Goal: Task Accomplishment & Management: Complete application form

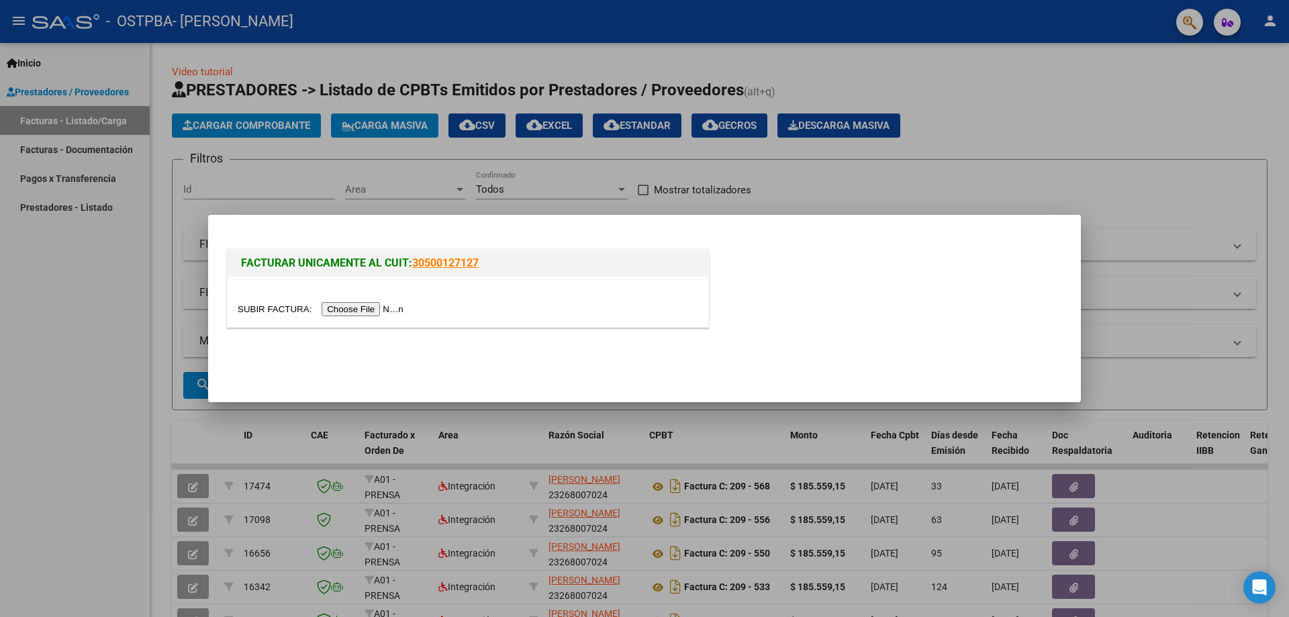
click at [384, 311] on input "file" at bounding box center [323, 309] width 170 height 14
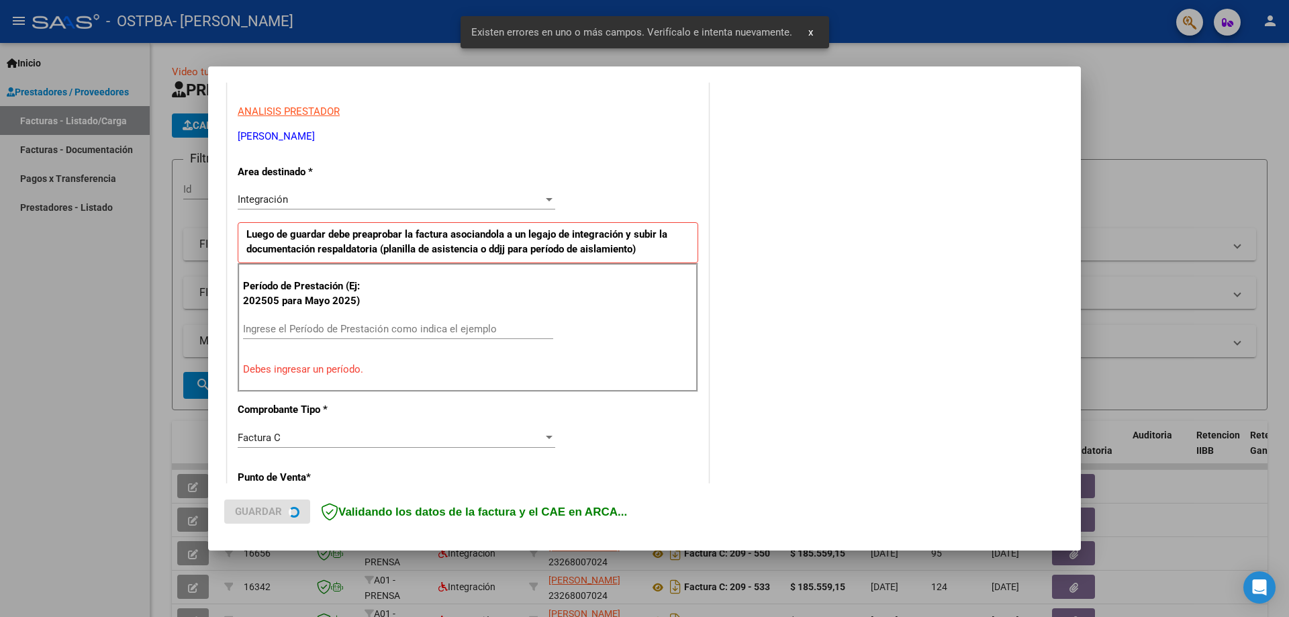
scroll to position [242, 0]
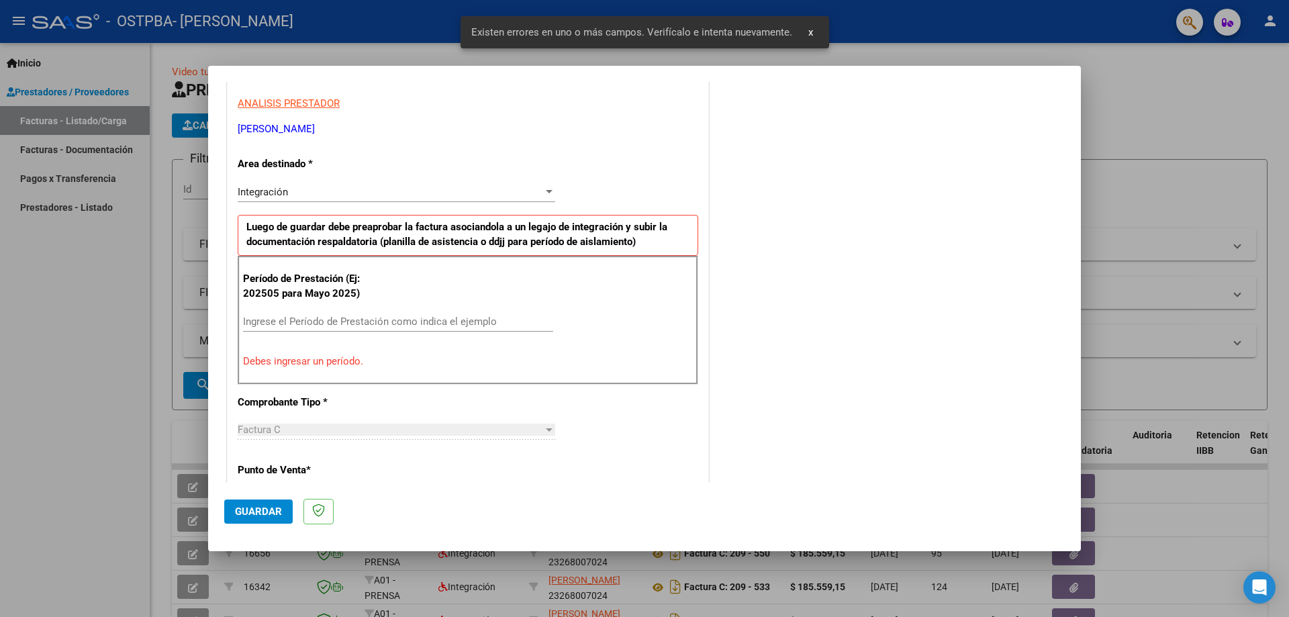
click at [372, 317] on input "Ingrese el Período de Prestación como indica el ejemplo" at bounding box center [398, 321] width 310 height 12
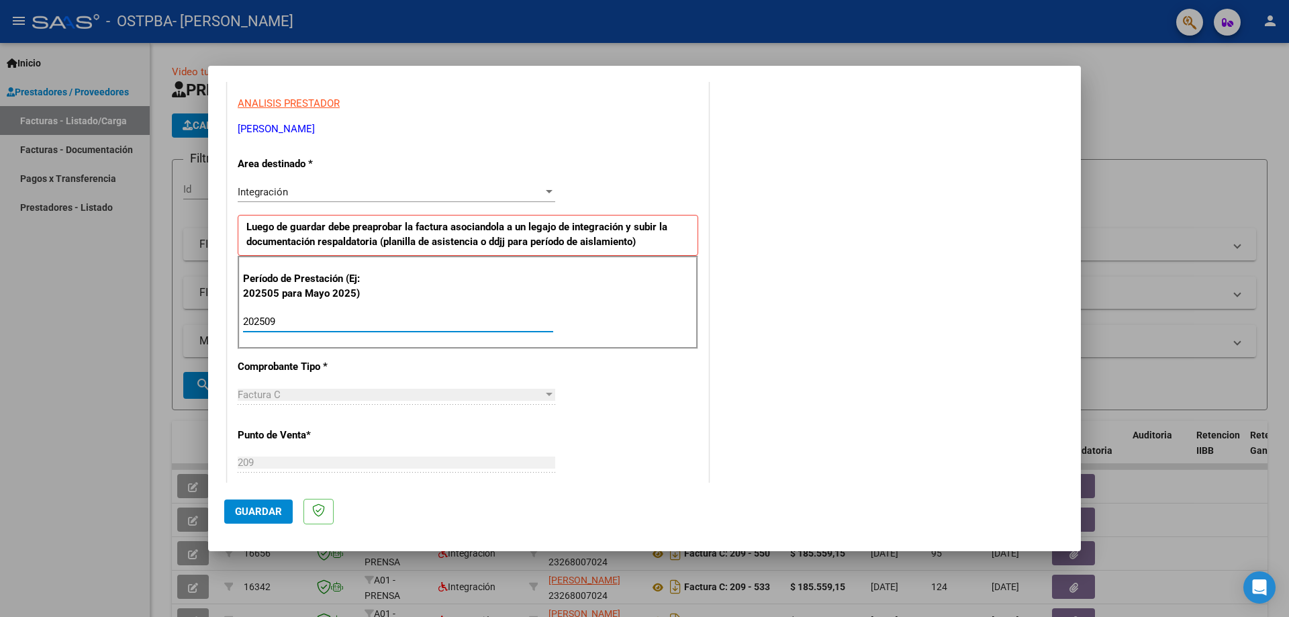
type input "202509"
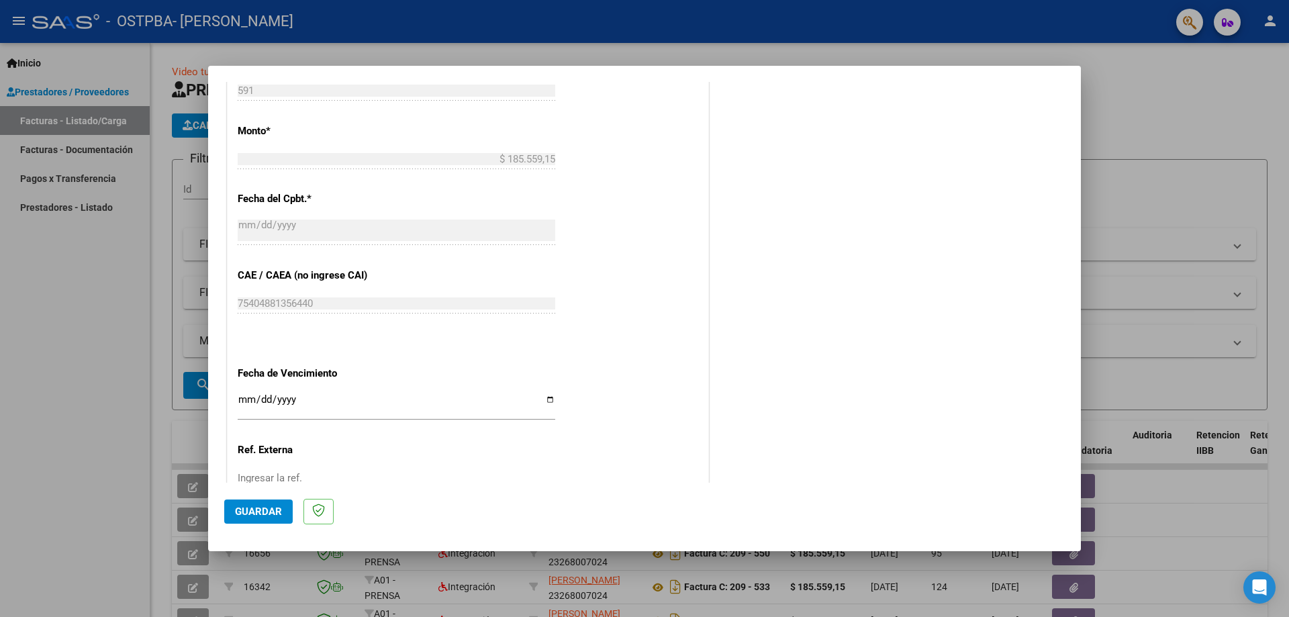
scroll to position [781, 0]
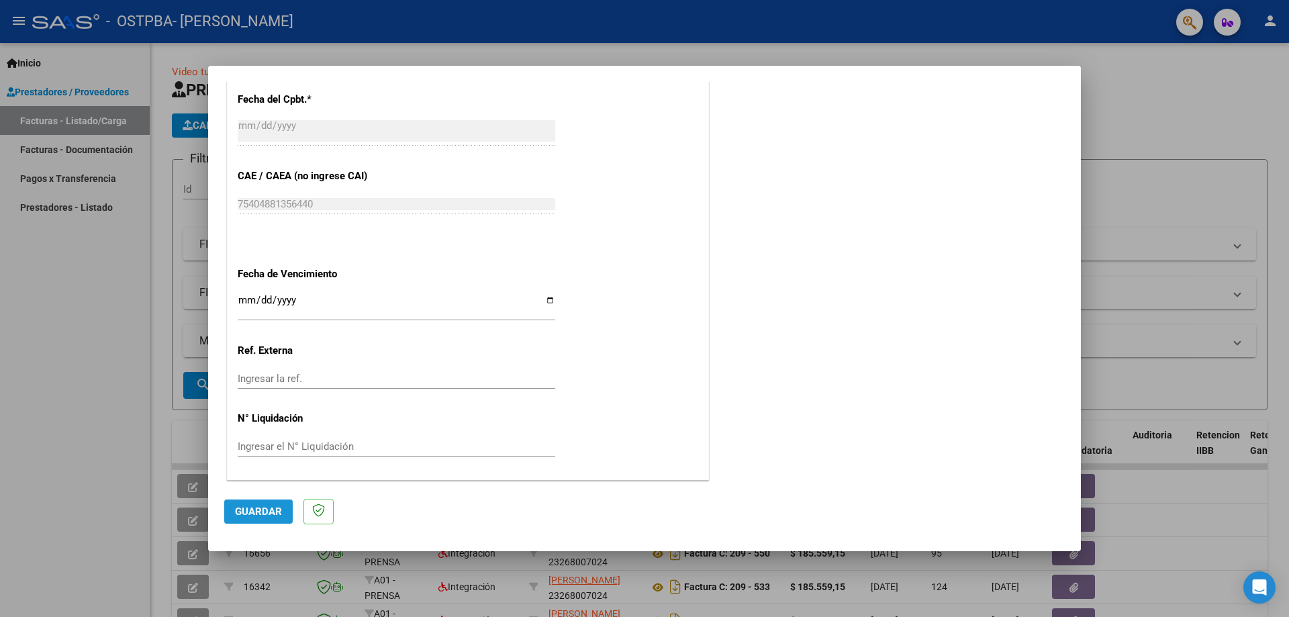
click at [266, 515] on span "Guardar" at bounding box center [258, 511] width 47 height 12
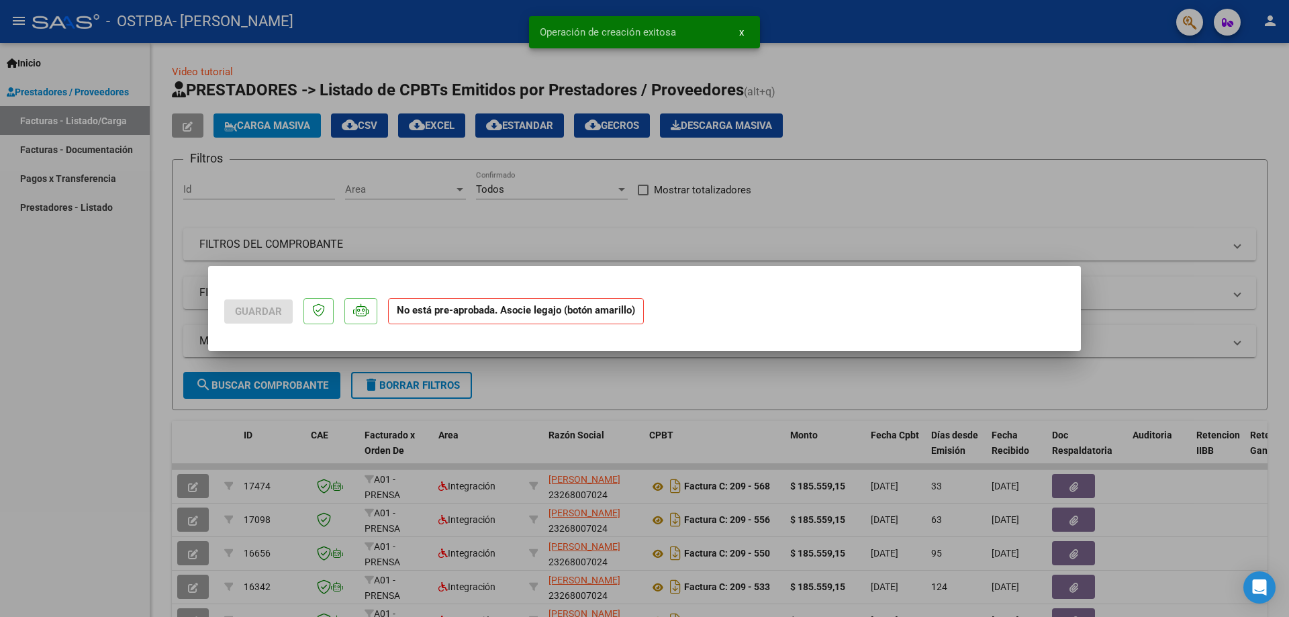
scroll to position [0, 0]
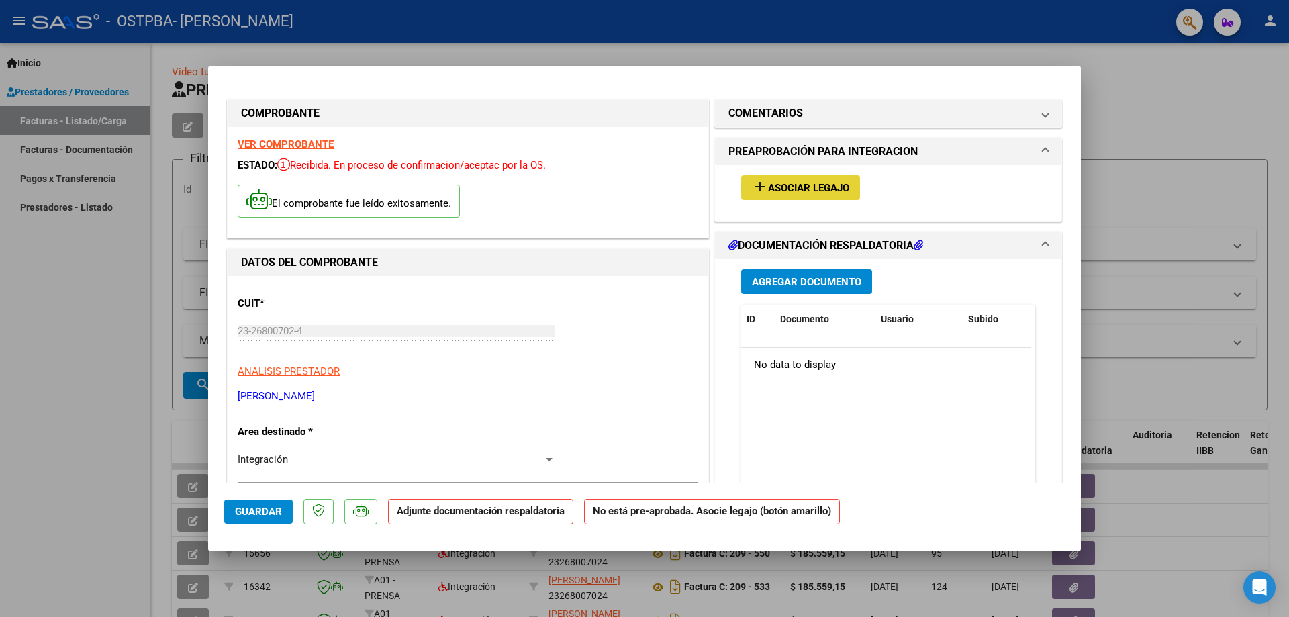
click at [819, 191] on span "Asociar Legajo" at bounding box center [808, 188] width 81 height 12
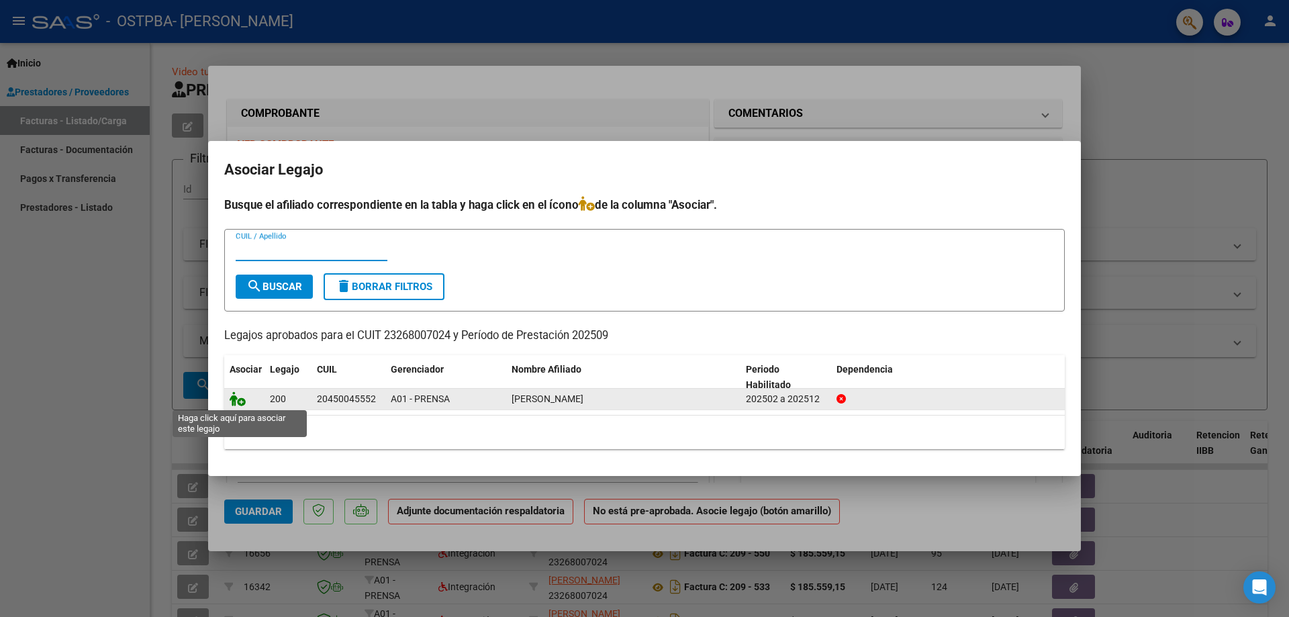
click at [239, 395] on icon at bounding box center [238, 398] width 16 height 15
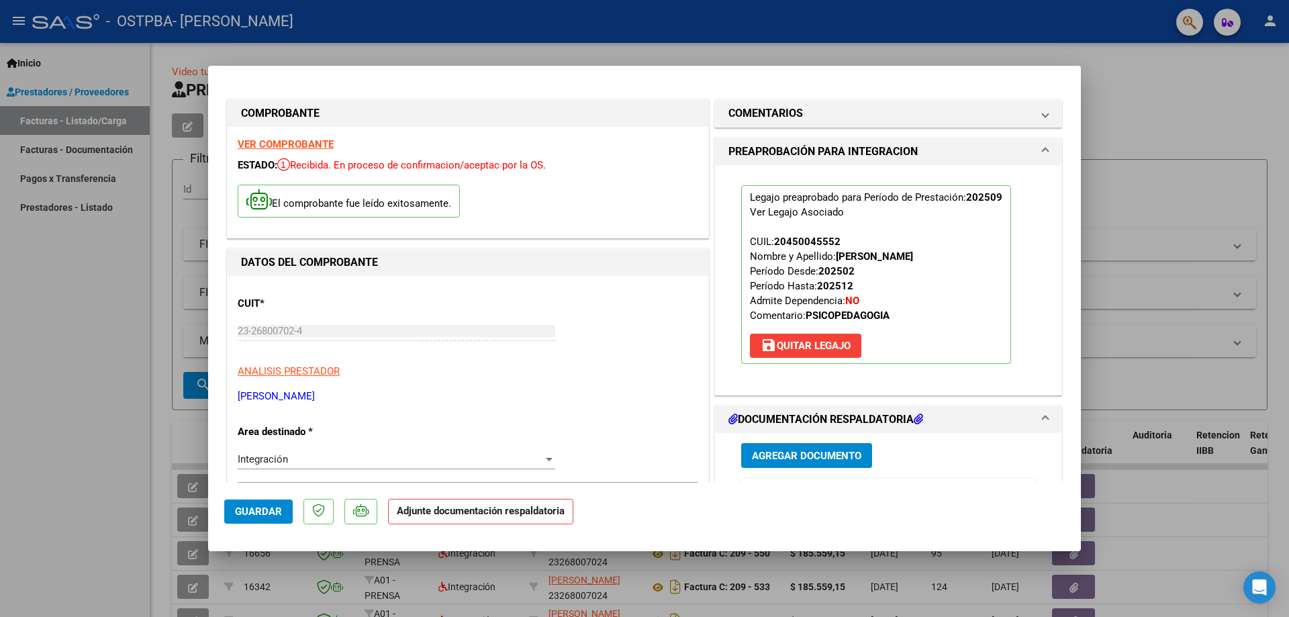
click at [779, 457] on span "Agregar Documento" at bounding box center [806, 456] width 109 height 12
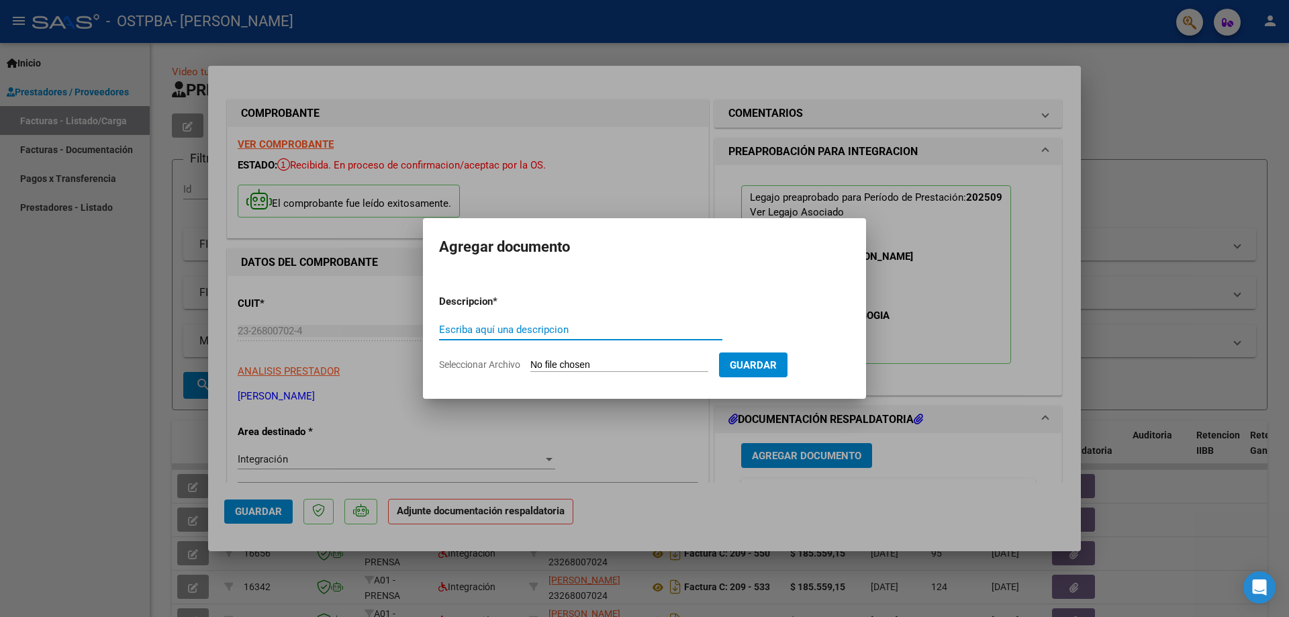
click at [550, 332] on input "Escriba aquí una descripcion" at bounding box center [580, 329] width 283 height 12
type input "PLANILLA ASISTENCIA"
click at [628, 362] on input "Seleccionar Archivo" at bounding box center [619, 365] width 178 height 13
type input "C:\fakepath\Planilla [PERSON_NAME] (1).pdf"
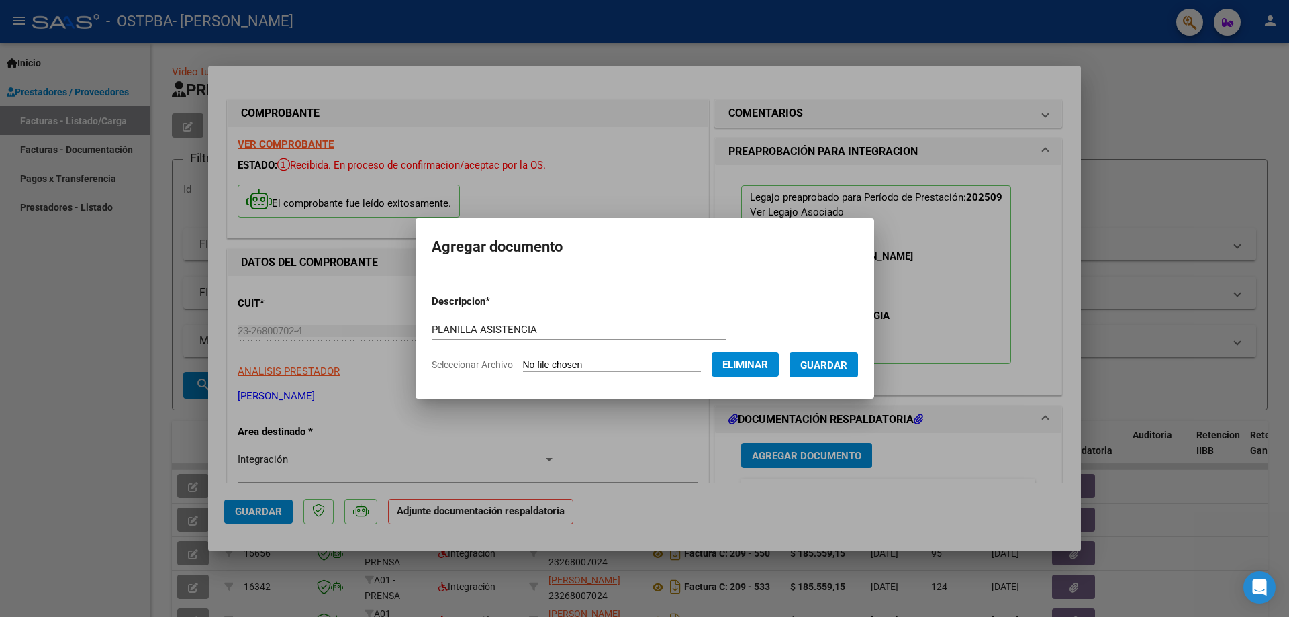
click at [837, 362] on span "Guardar" at bounding box center [823, 365] width 47 height 12
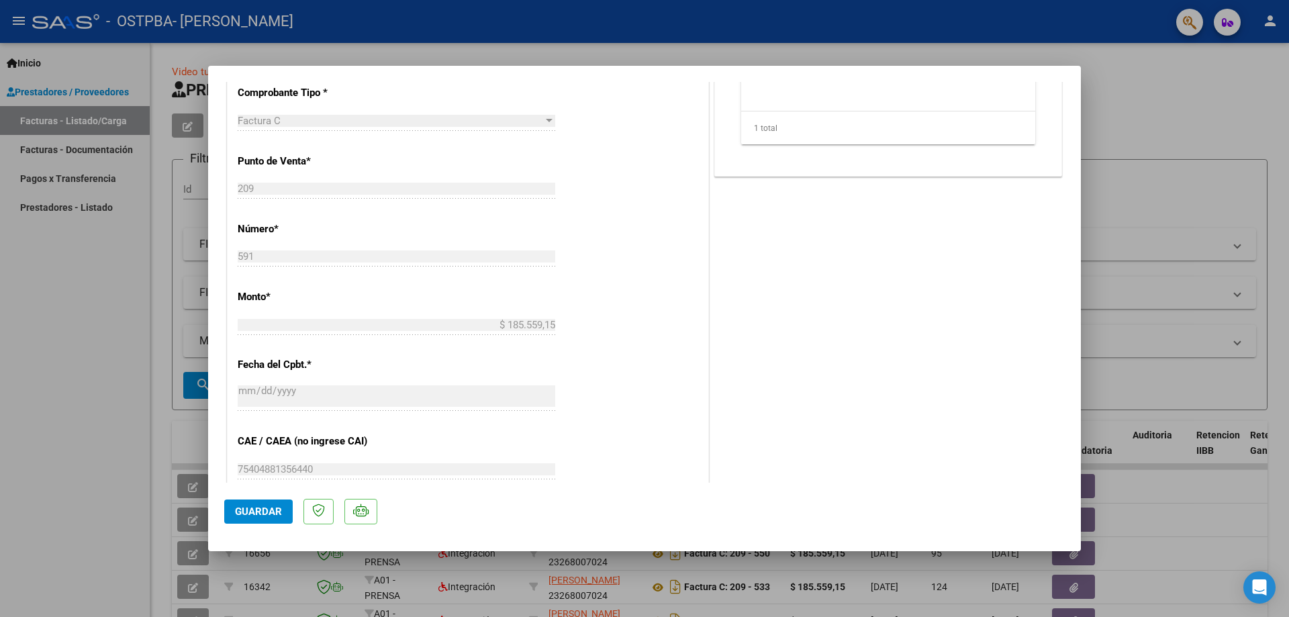
scroll to position [585, 0]
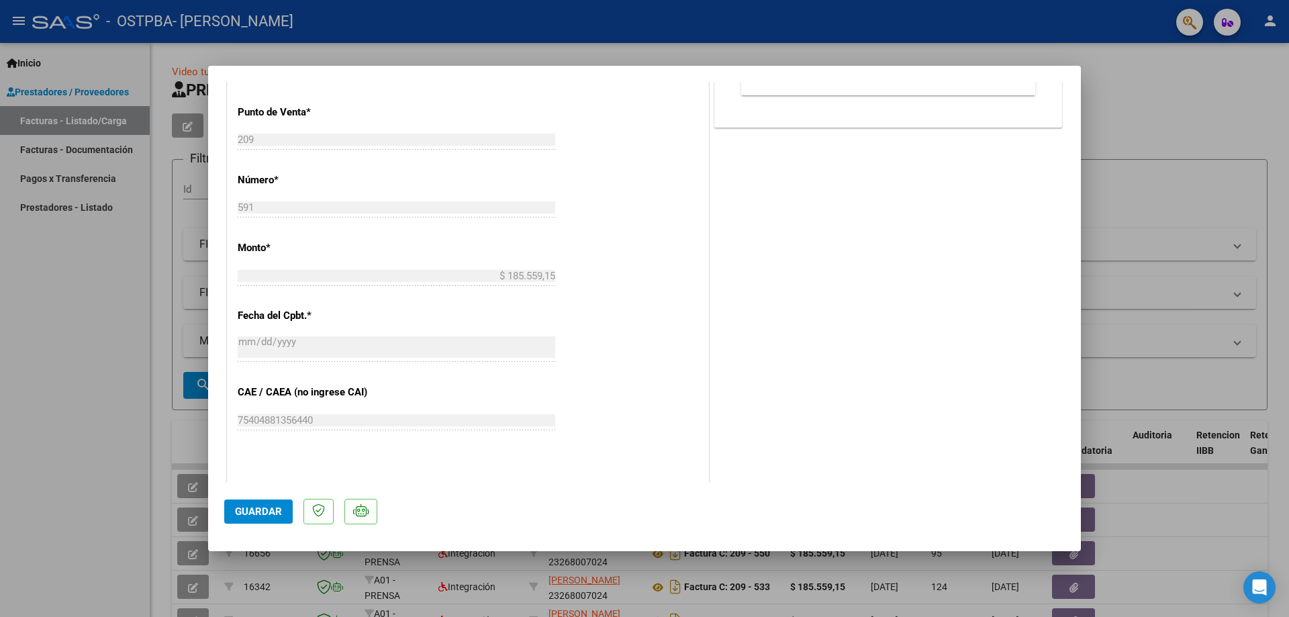
click at [274, 517] on span "Guardar" at bounding box center [258, 511] width 47 height 12
click at [1144, 100] on div at bounding box center [644, 308] width 1289 height 617
type input "$ 0,00"
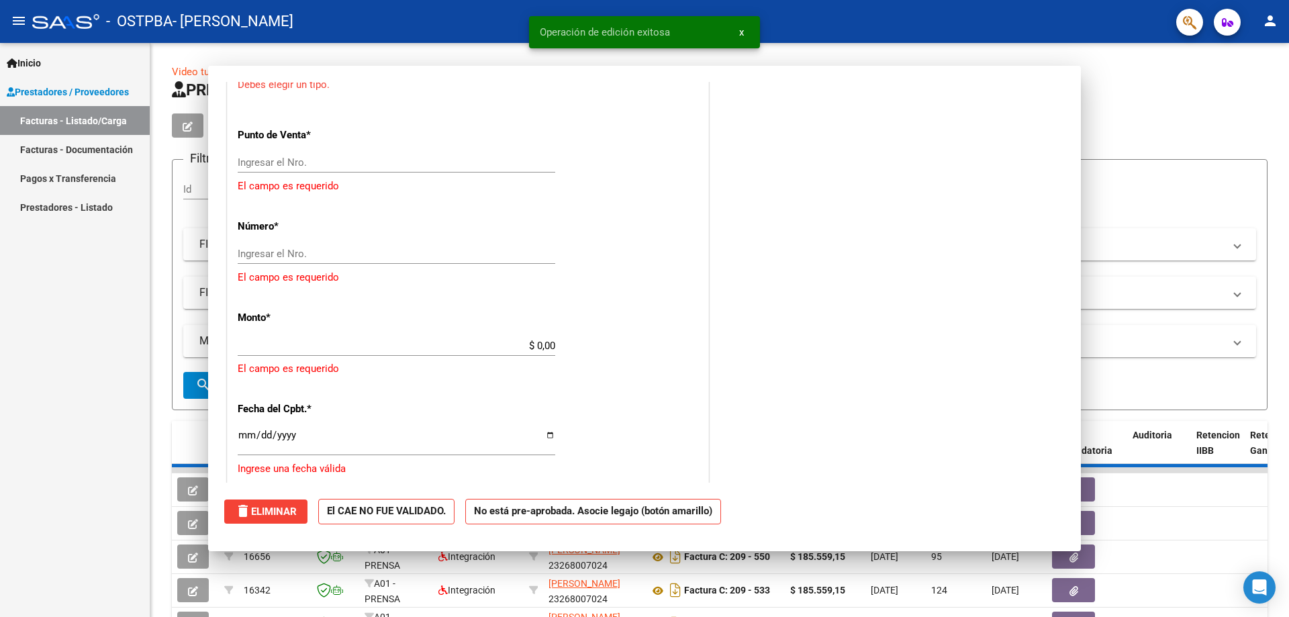
scroll to position [557, 0]
